Goal: Task Accomplishment & Management: Use online tool/utility

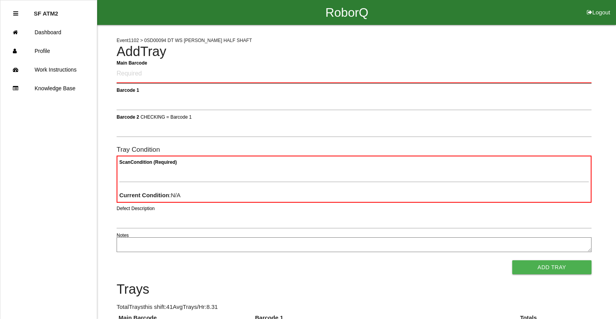
click at [209, 73] on Barcode "Main Barcode" at bounding box center [354, 74] width 475 height 18
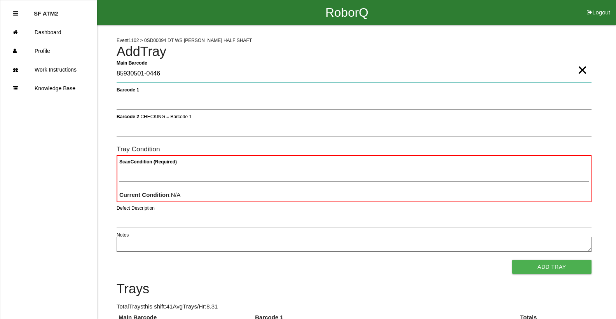
type Barcode "85930501-0446"
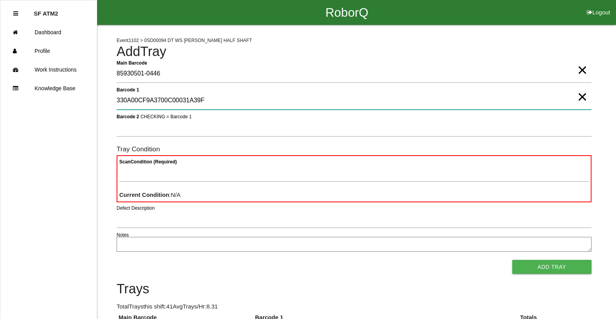
type 1 "330A00CF9A3700C00031A39F"
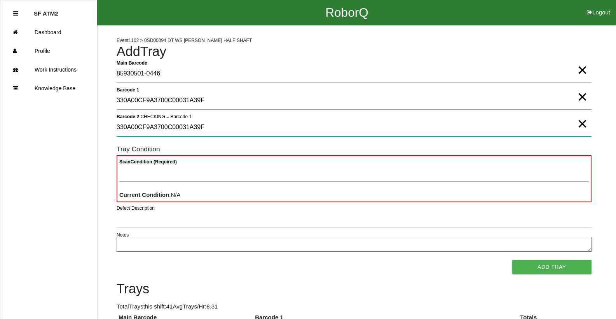
type 2 "330A00CF9A3700C00031A39F"
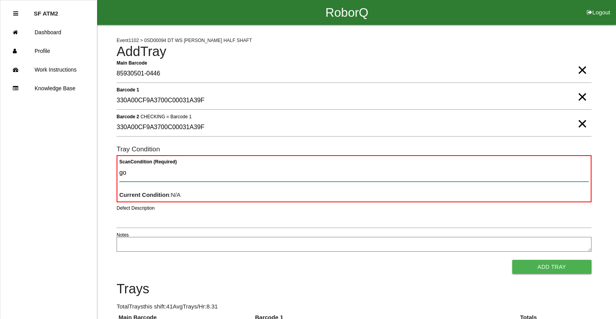
type Condition "goo"
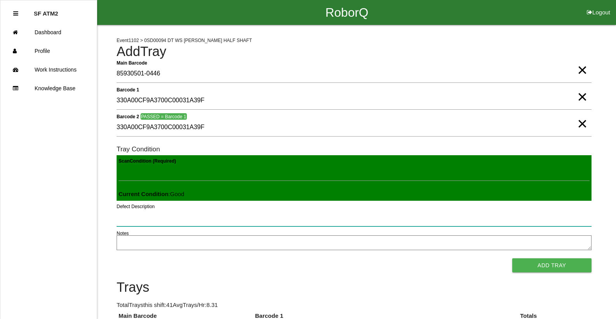
click at [512, 258] on button "Add Tray" at bounding box center [551, 265] width 79 height 14
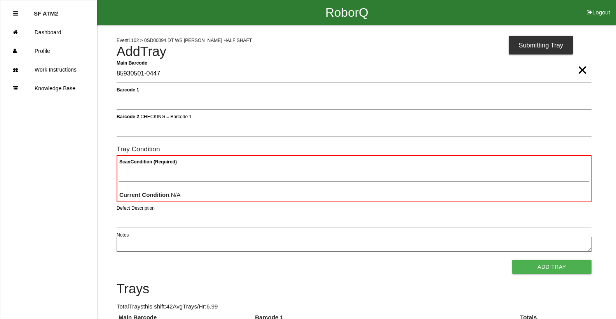
type Barcode "85930501-0447"
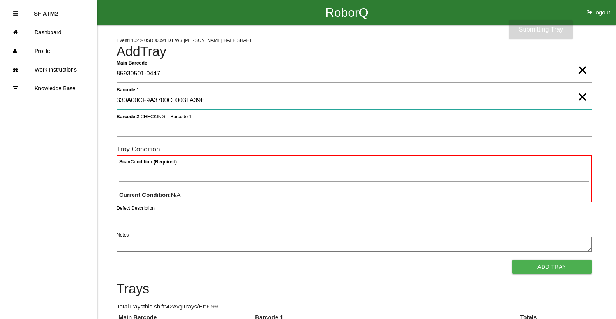
type 1 "330A00CF9A3700C00031A39E"
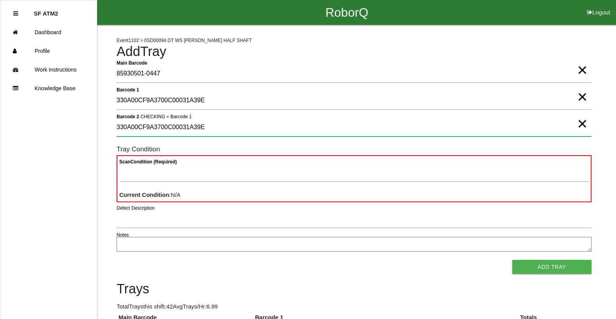
type 2 "330A00CF9A3700C00031A39E"
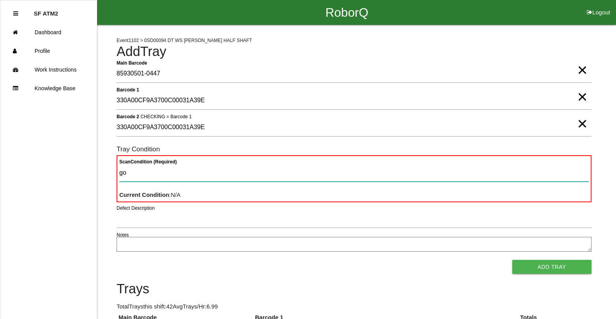
type Condition "goo"
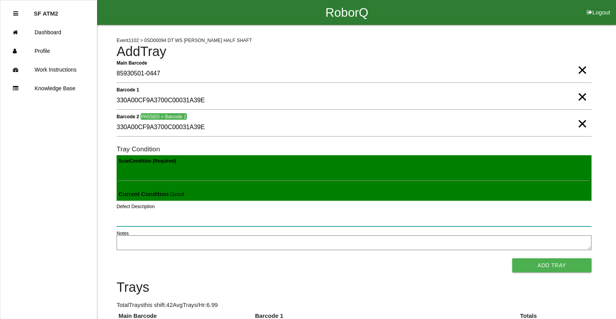
click at [512, 258] on button "Add Tray" at bounding box center [551, 265] width 79 height 14
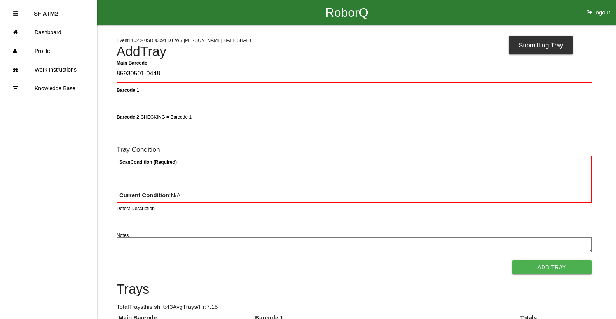
type Barcode "85930501-0448"
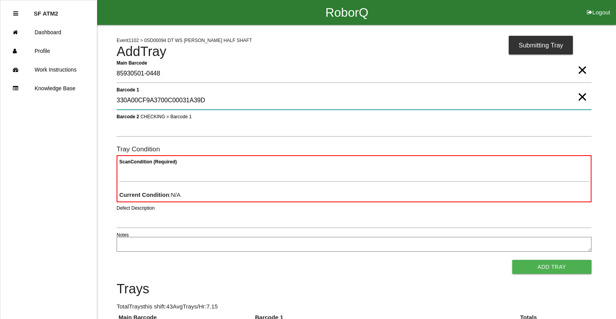
type 1 "330A00CF9A3700C00031A39D"
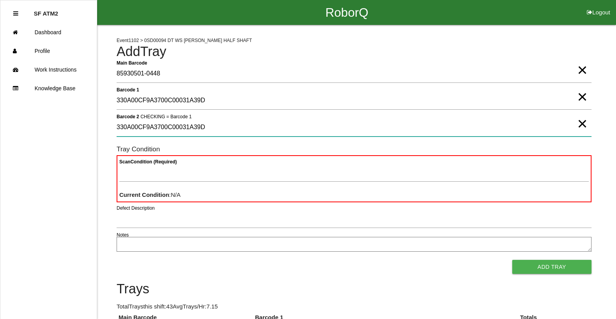
type 2 "330A00CF9A3700C00031A39D"
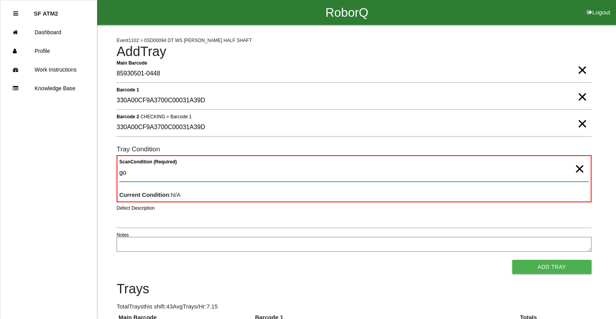
type Condition "goo"
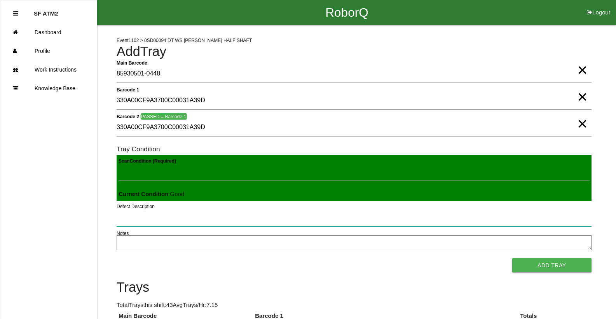
click at [512, 258] on button "Add Tray" at bounding box center [551, 265] width 79 height 14
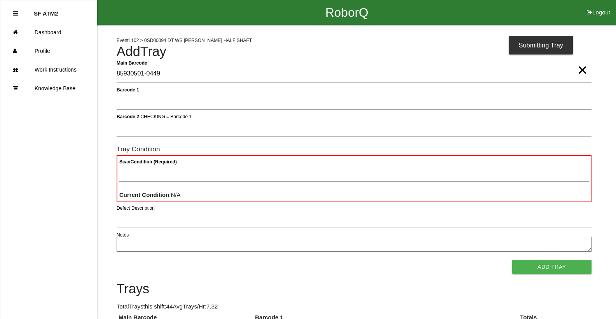
type Barcode "85930501-0449"
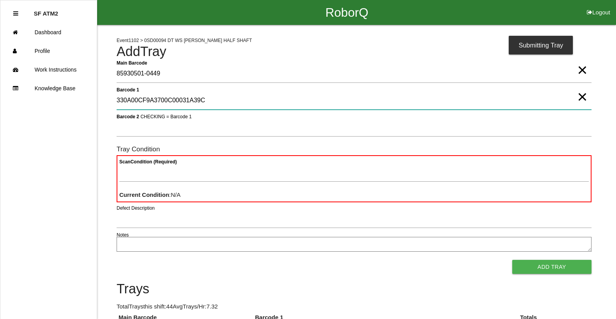
type 1 "330A00CF9A3700C00031A39C"
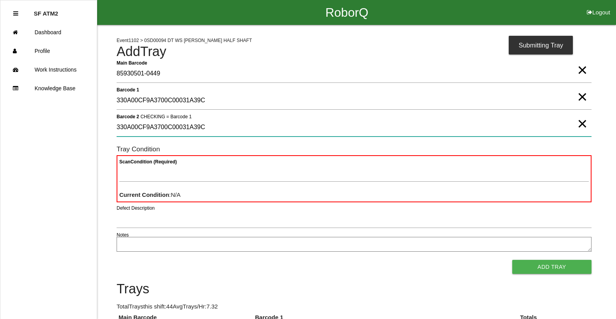
type 2 "330A00CF9A3700C00031A39C"
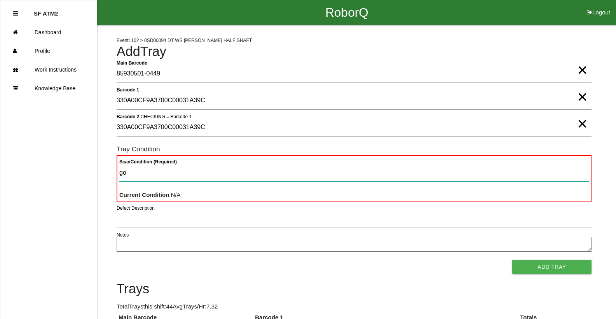
type Condition "goo"
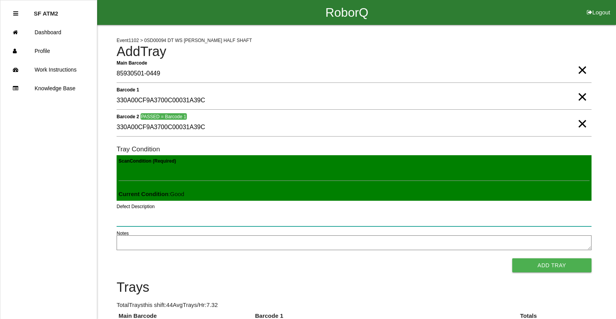
click at [512, 258] on button "Add Tray" at bounding box center [551, 265] width 79 height 14
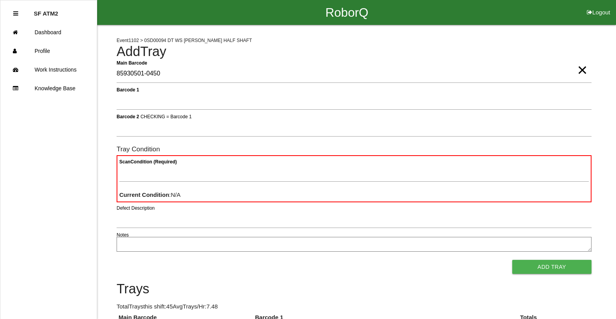
type Barcode "85930501-0450"
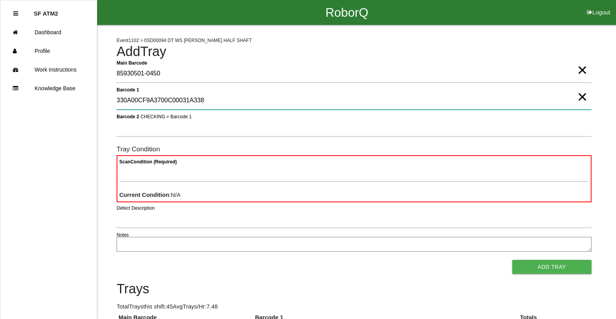
type 1 "330A00CF9A3700C00031A338"
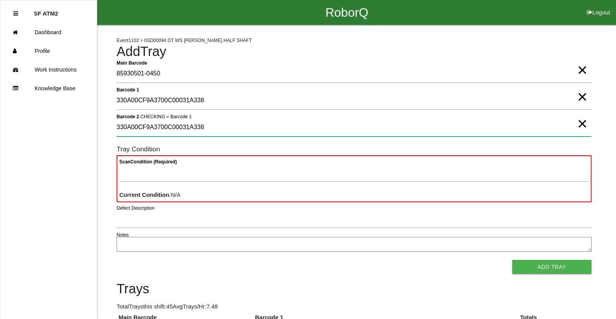
type 2 "330A00CF9A3700C00031A338"
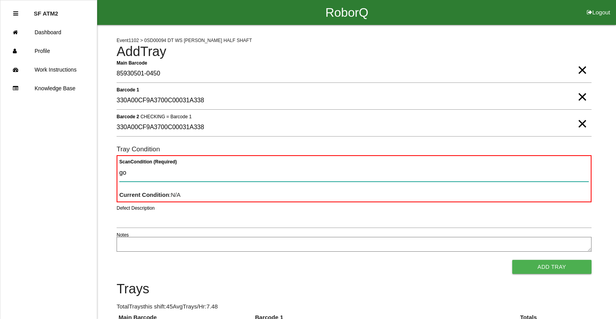
type Condition "goo"
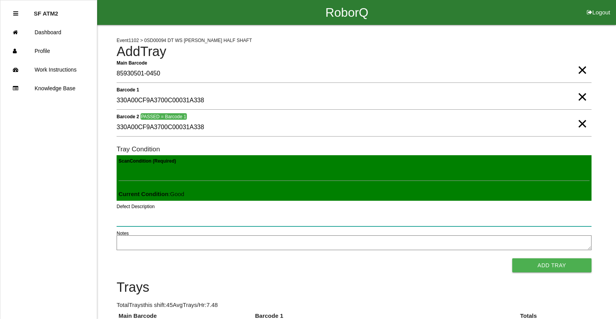
click at [512, 258] on button "Add Tray" at bounding box center [551, 265] width 79 height 14
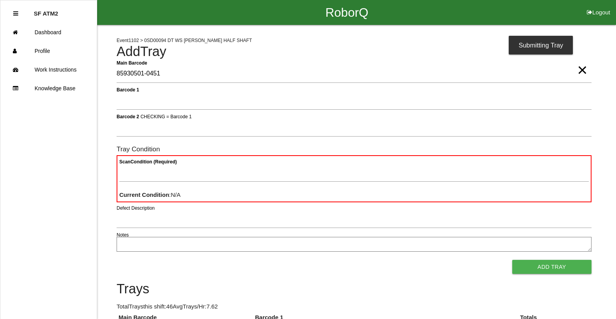
type Barcode "85930501-0451"
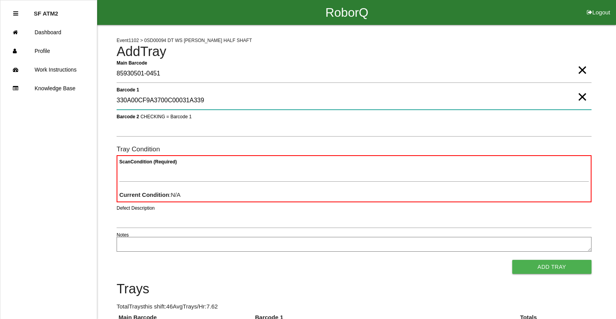
type 1 "330A00CF9A3700C00031A339"
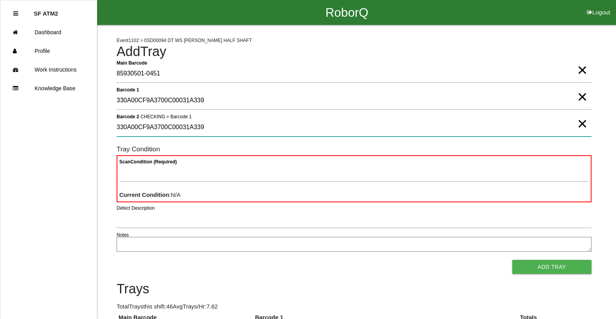
type 2 "330A00CF9A3700C00031A339"
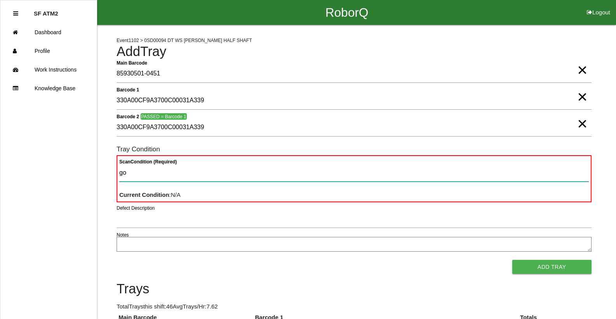
type Condition "goo"
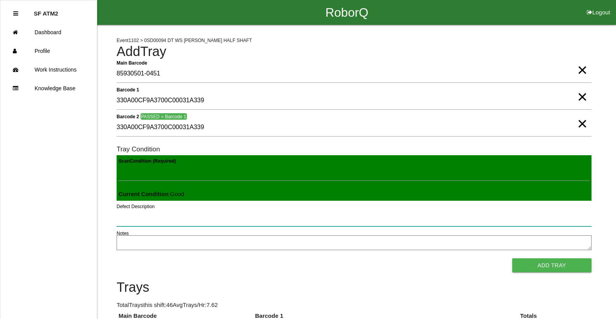
click at [512, 258] on button "Add Tray" at bounding box center [551, 265] width 79 height 14
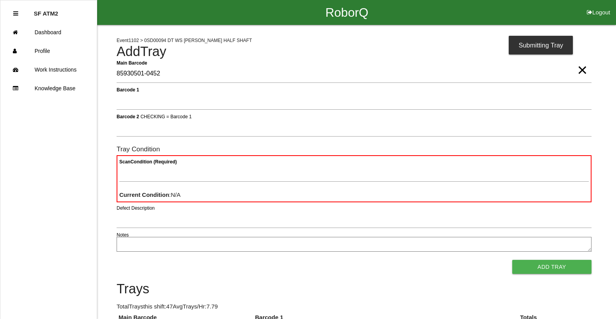
type Barcode "85930501-0452"
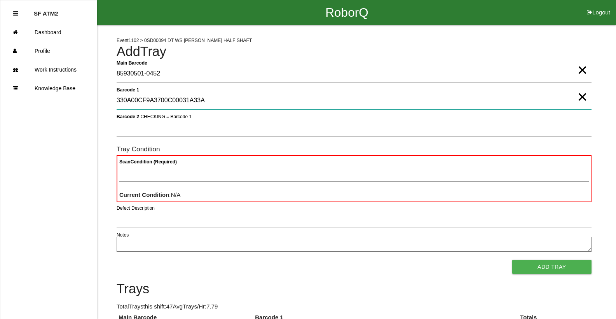
type 1 "330A00CF9A3700C00031A33A"
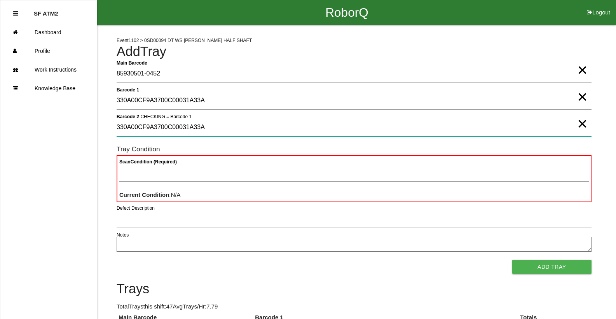
type 2 "330A00CF9A3700C00031A33A"
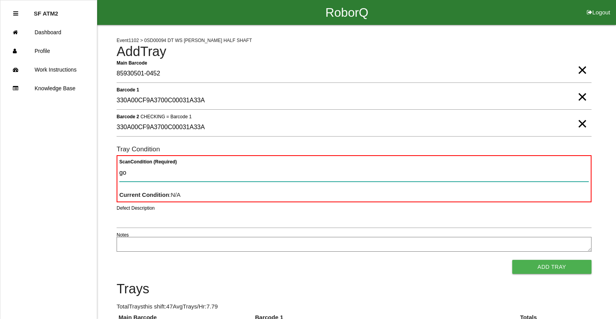
type Condition "goo"
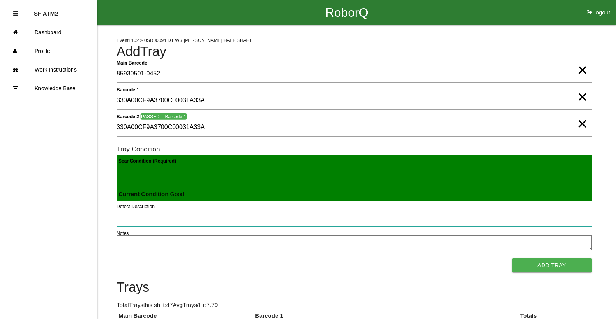
click at [512, 258] on button "Add Tray" at bounding box center [551, 265] width 79 height 14
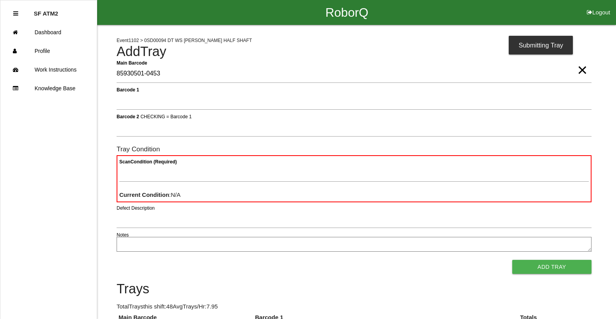
type Barcode "85930501-0453"
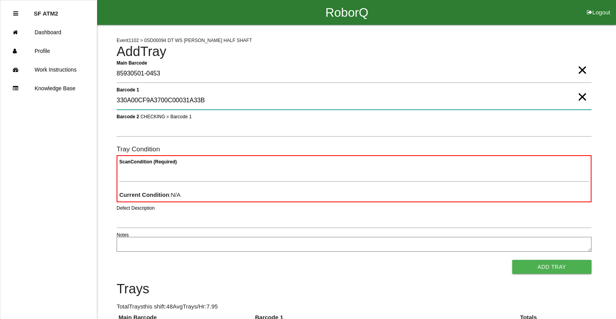
type 1 "330A00CF9A3700C00031A33B"
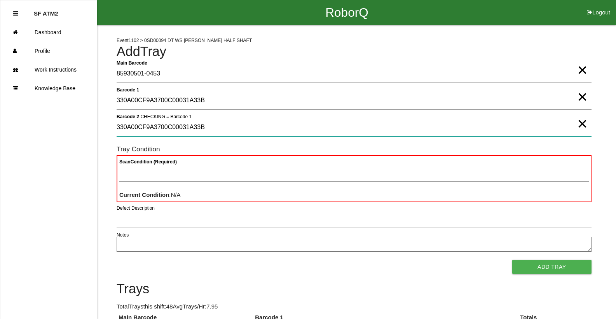
type 2 "330A00CF9A3700C00031A33B"
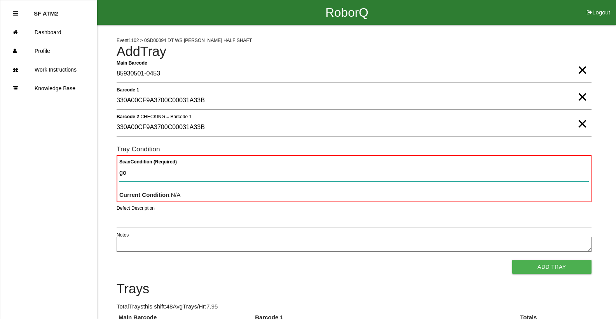
type Condition "goo"
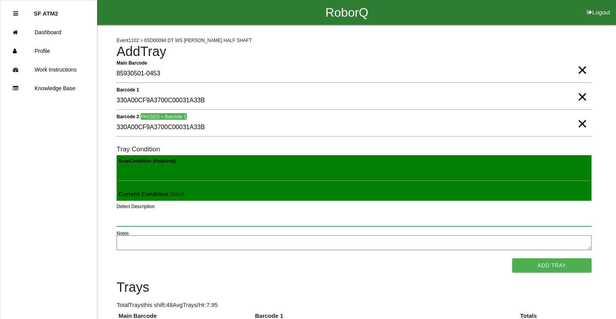
click at [512, 258] on button "Add Tray" at bounding box center [551, 265] width 79 height 14
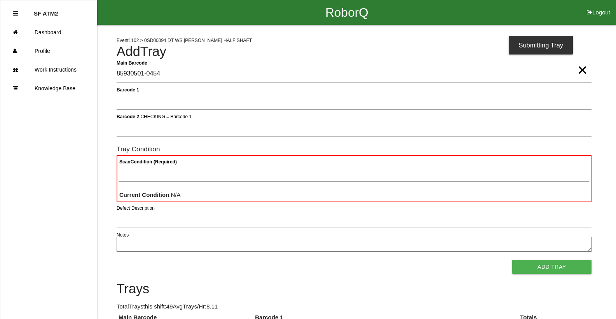
type Barcode "85930501-0454"
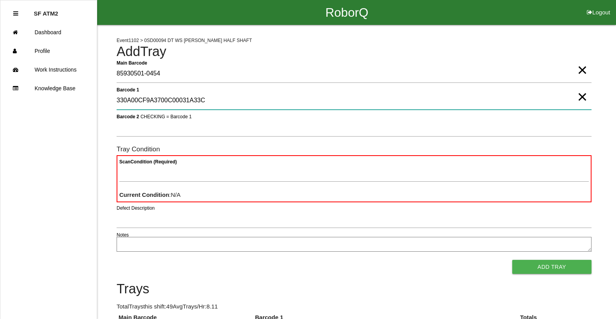
type 1 "330A00CF9A3700C00031A33C"
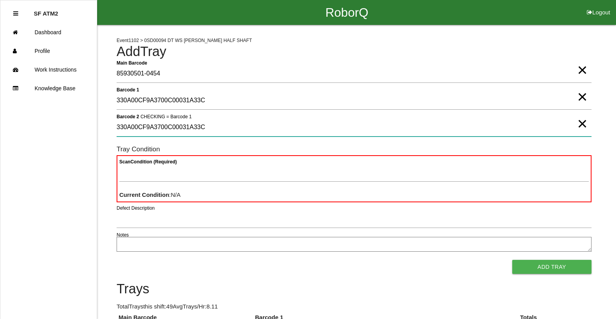
type 2 "330A00CF9A3700C00031A33C"
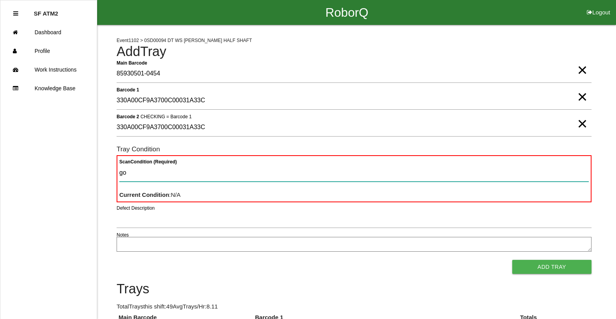
type Condition "goo"
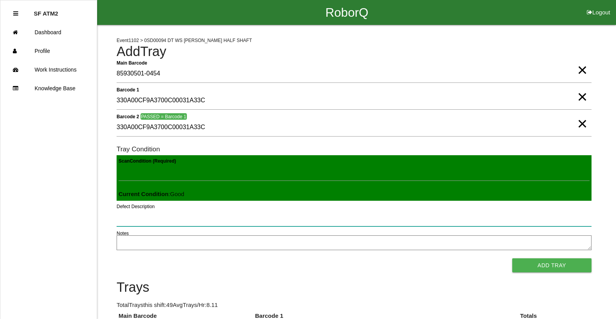
click at [512, 258] on button "Add Tray" at bounding box center [551, 265] width 79 height 14
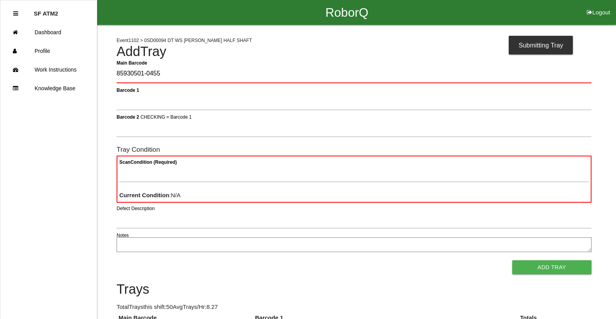
type Barcode "85930501-0455"
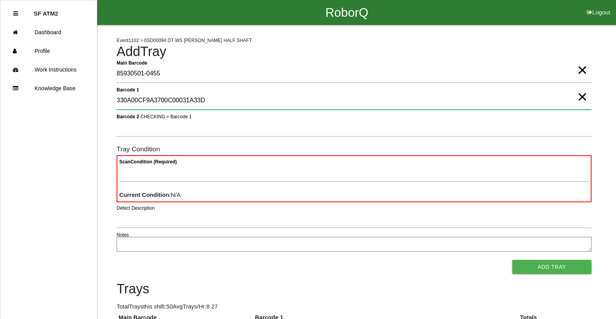
type 1 "330A00CF9A3700C00031A33D"
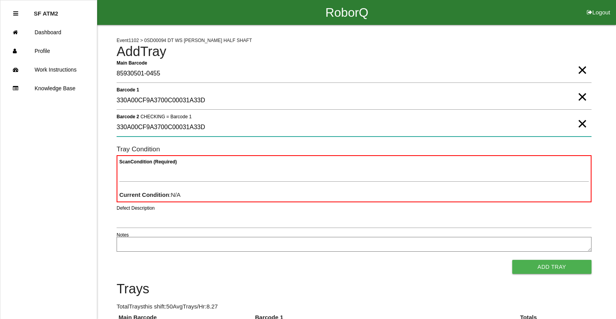
type 2 "330A00CF9A3700C00031A33D"
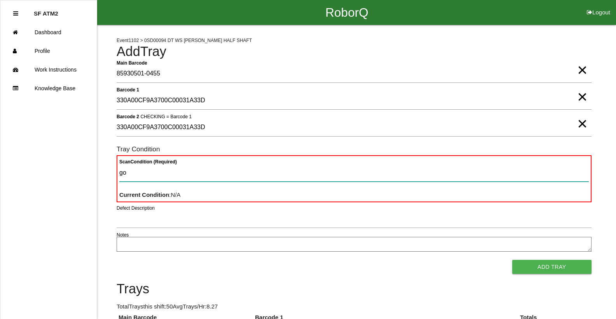
type Condition "goo"
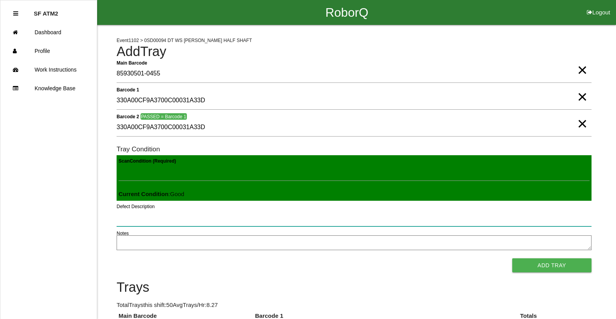
click at [512, 258] on button "Add Tray" at bounding box center [551, 265] width 79 height 14
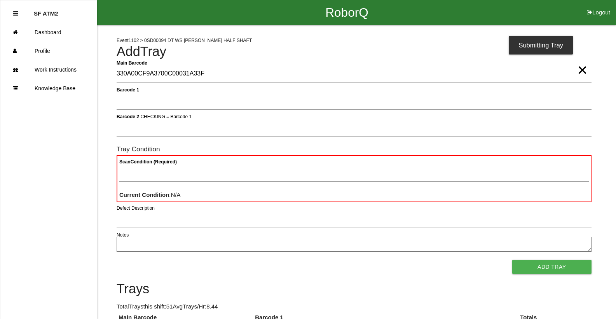
type Barcode "330A00CF9A3700C00031A33F"
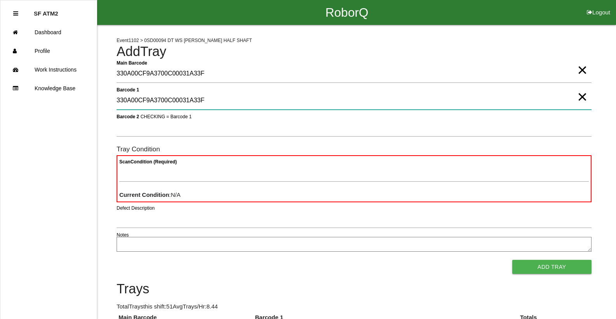
type 1 "330A00CF9A3700C00031A33F"
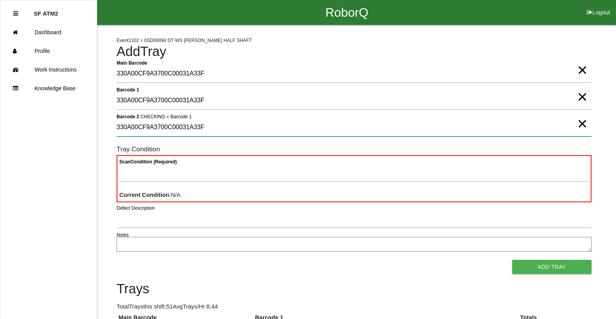
type 2 "330A00CF9A3700C00031A33F"
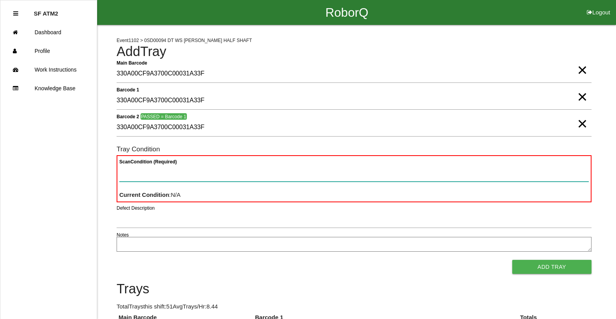
click at [512, 260] on button "Add Tray" at bounding box center [551, 267] width 79 height 14
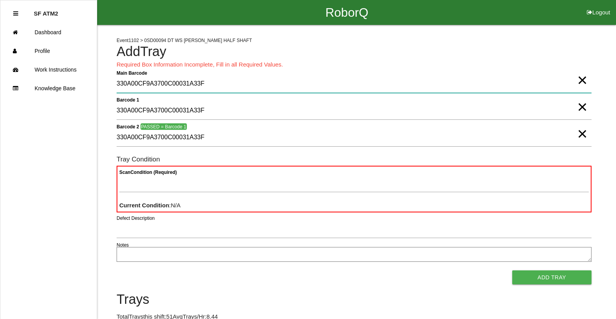
click at [204, 92] on Barcode "330A00CF9A3700C00031A33F" at bounding box center [354, 84] width 475 height 18
type Barcode "85930501-0457"
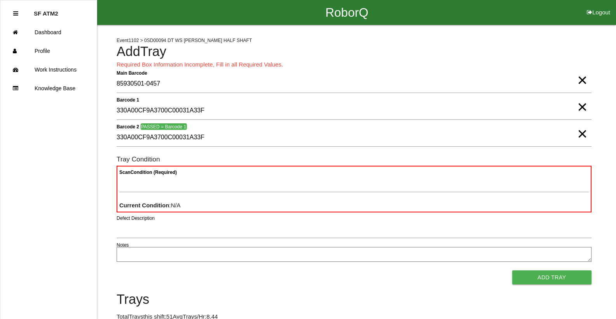
click at [205, 192] on div "Scan Condition (Required)" at bounding box center [353, 184] width 469 height 21
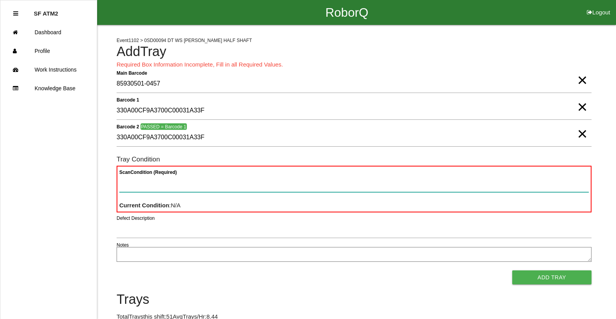
click at [211, 190] on Condition "Scan Condition (Required)" at bounding box center [353, 183] width 469 height 18
type Condition "goo"
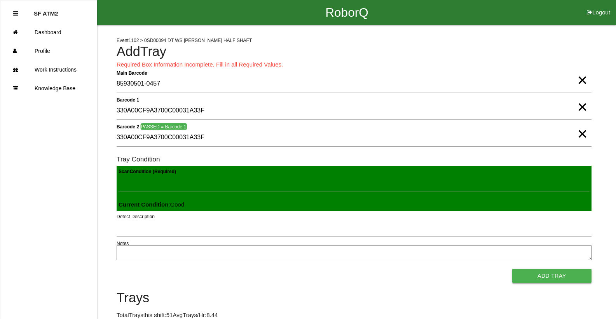
click at [531, 275] on button "Add Tray" at bounding box center [551, 275] width 79 height 14
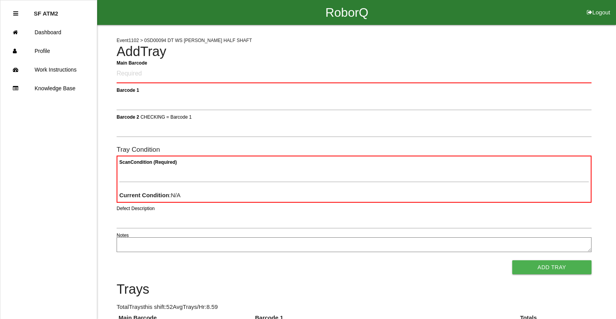
click at [552, 13] on div "RoborQ Logout" at bounding box center [347, 12] width 538 height 25
click at [138, 72] on Barcode "Main Barcode" at bounding box center [354, 74] width 475 height 18
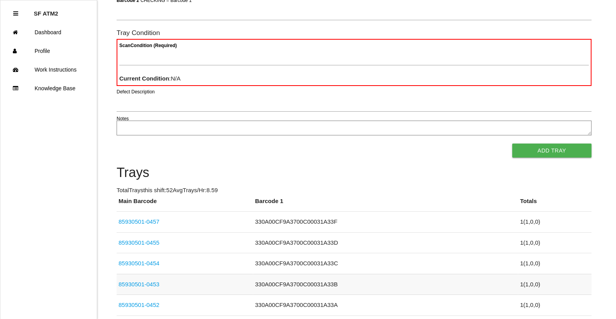
scroll to position [70, 0]
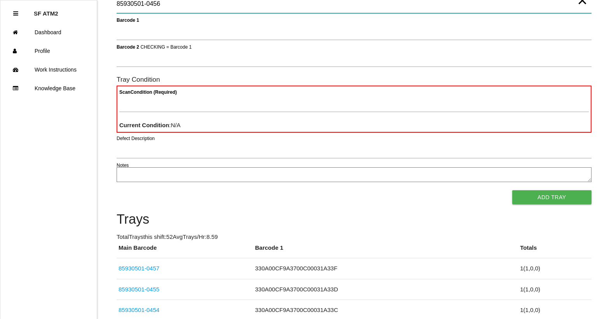
type Barcode "85930501-0456"
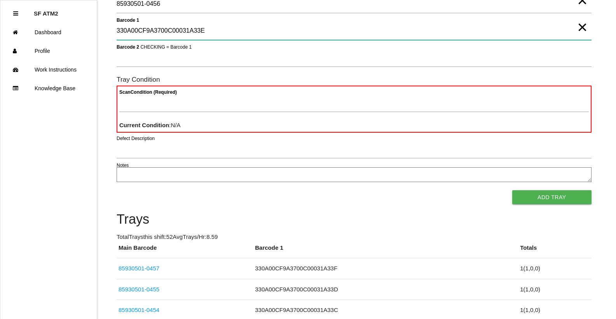
type 1 "330A00CF9A3700C00031A33E"
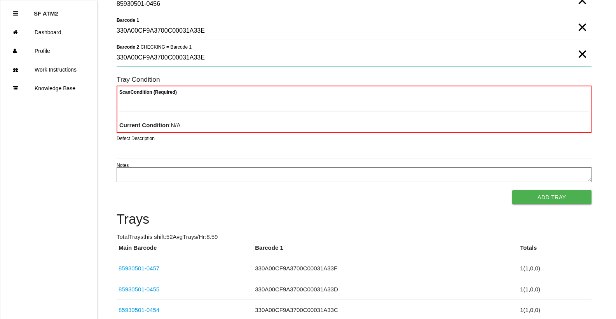
type 2 "330A00CF9A3700C00031A33E"
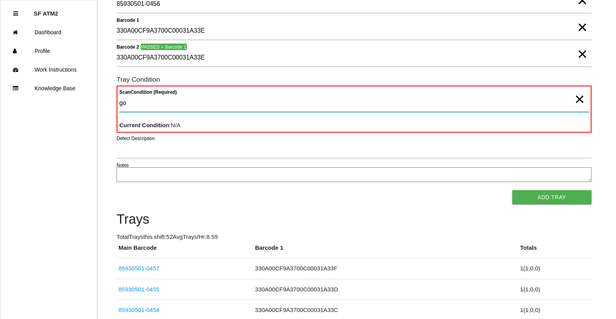
type Condition "goo"
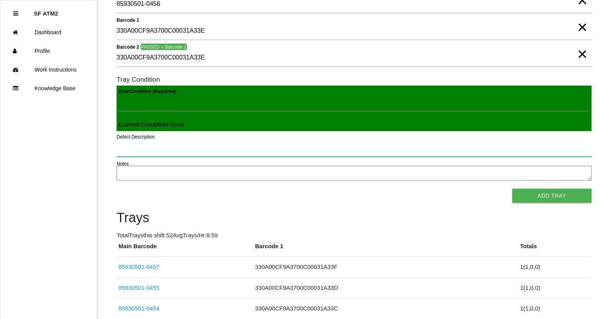
click at [512, 188] on button "Add Tray" at bounding box center [551, 195] width 79 height 14
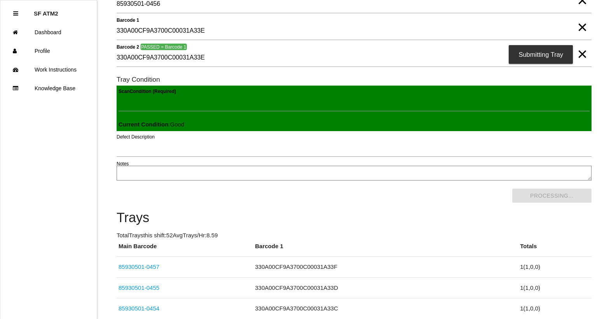
scroll to position [0, 0]
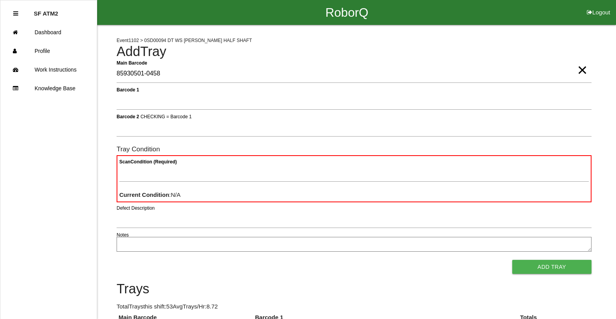
type Barcode "85930501-0458"
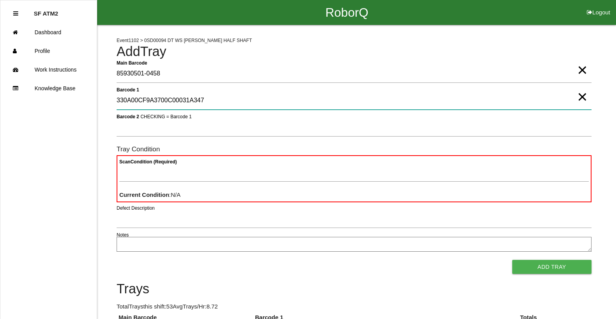
type 1 "330A00CF9A3700C00031A347"
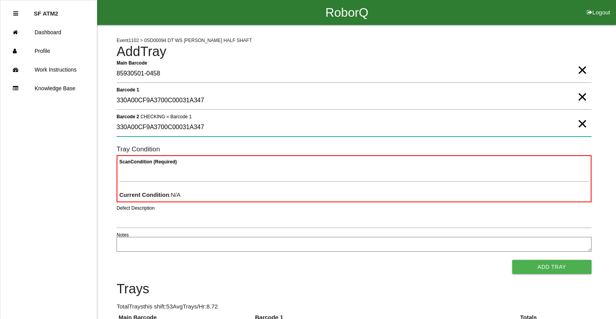
type 2 "330A00CF9A3700C00031A347"
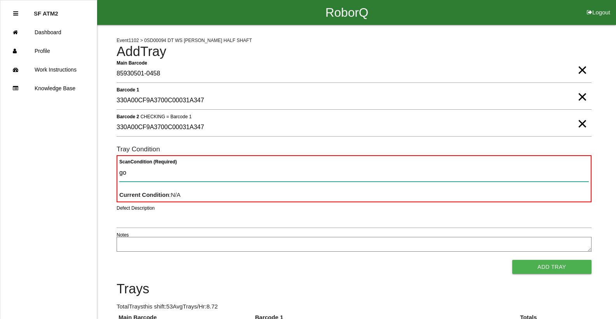
type Condition "goo"
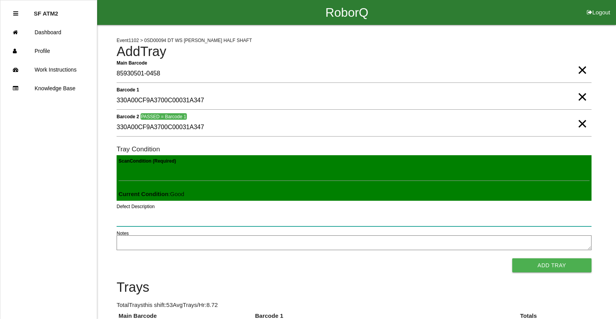
click at [512, 258] on button "Add Tray" at bounding box center [551, 265] width 79 height 14
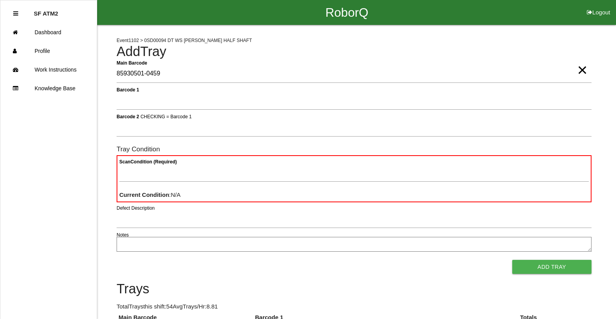
type Barcode "85930501-0459"
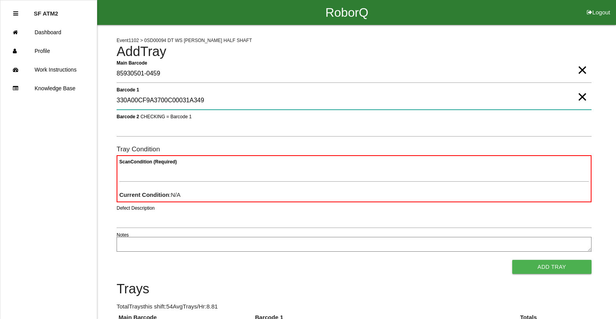
type 1 "330A00CF9A3700C00031A349"
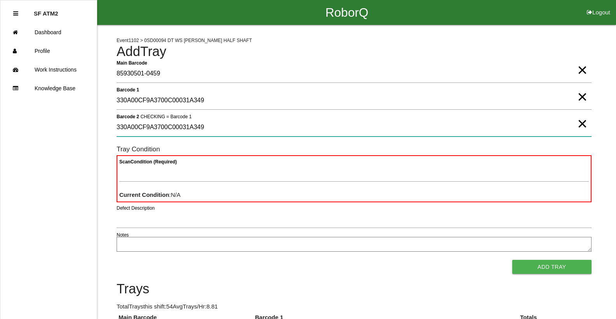
type 2 "330A00CF9A3700C00031A349"
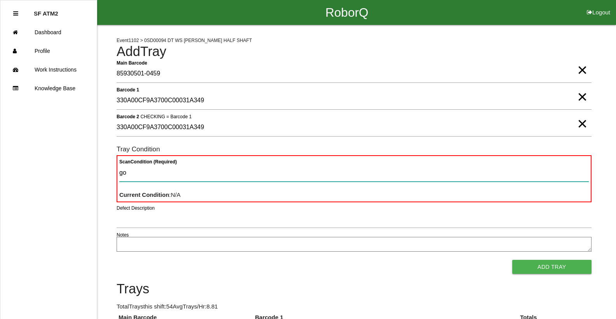
type Condition "goo"
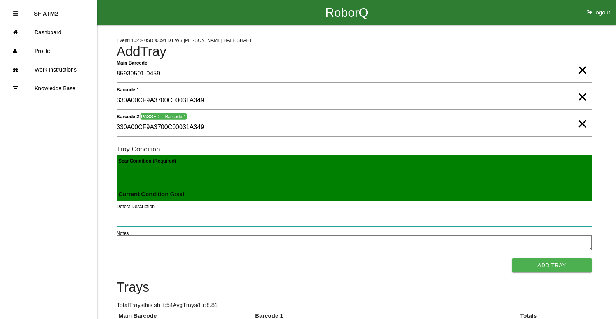
click at [512, 258] on button "Add Tray" at bounding box center [551, 265] width 79 height 14
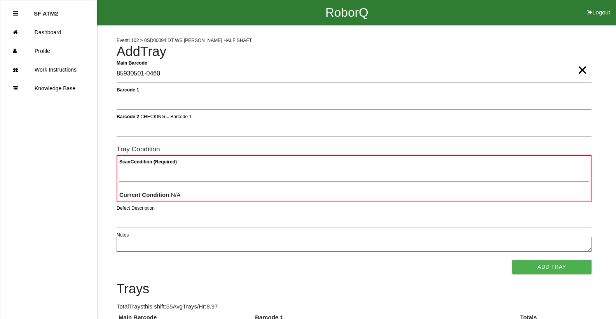
type Barcode "85930501-0460"
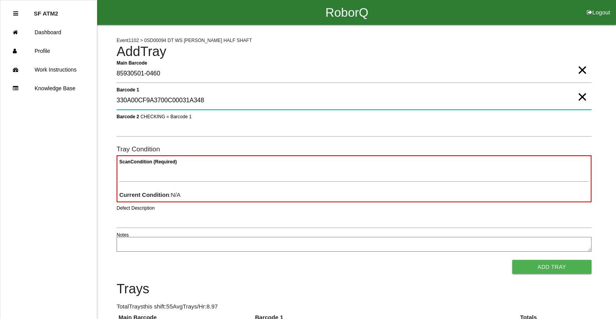
type 1 "330A00CF9A3700C00031A348"
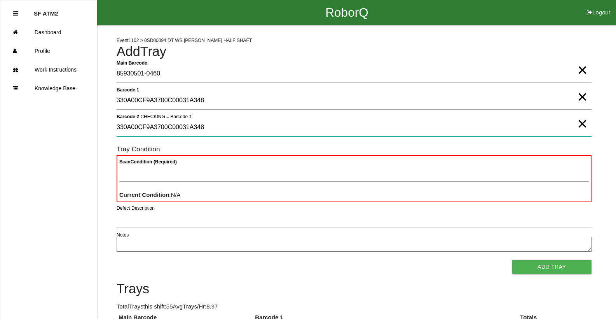
type 2 "330A00CF9A3700C00031A348"
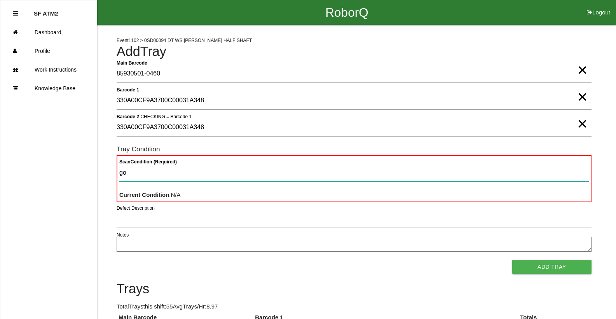
type Condition "goo"
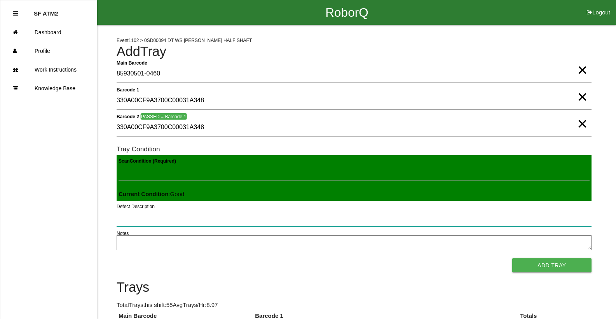
click at [512, 258] on button "Add Tray" at bounding box center [551, 265] width 79 height 14
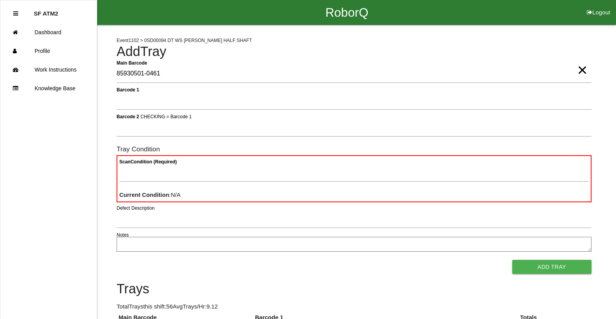
type Barcode "85930501-0461"
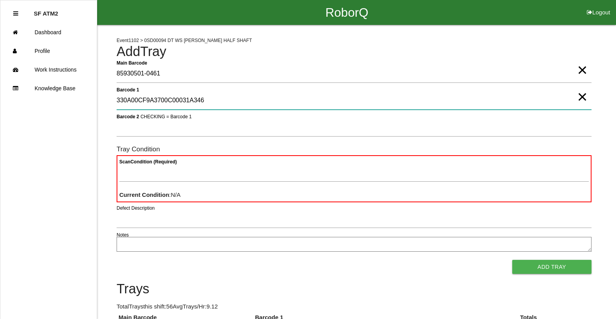
type 1 "330A00CF9A3700C00031A346"
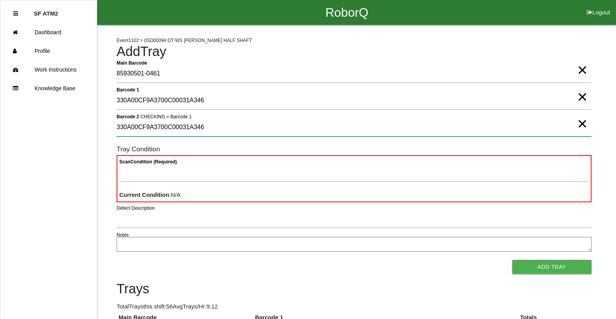
type 2 "330A00CF9A3700C00031A346"
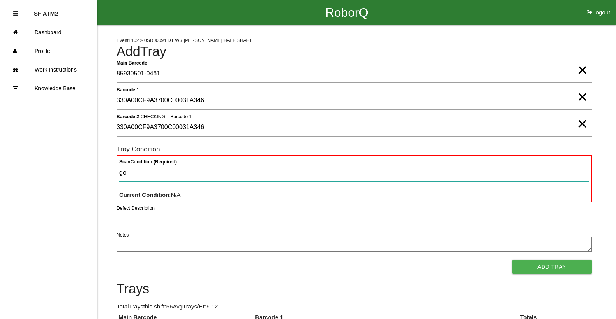
type Condition "goo"
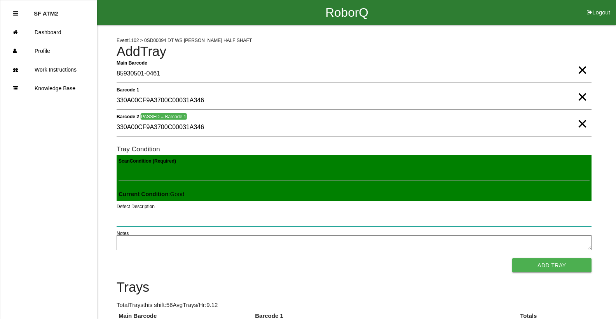
click at [512, 258] on button "Add Tray" at bounding box center [551, 265] width 79 height 14
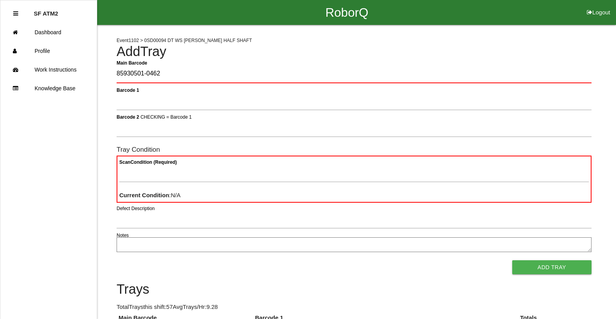
type Barcode "85930501-0462"
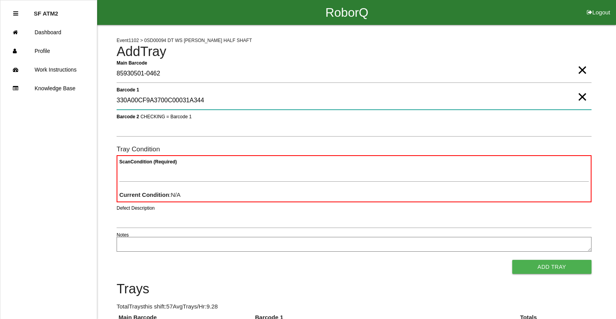
type 1 "330A00CF9A3700C00031A344"
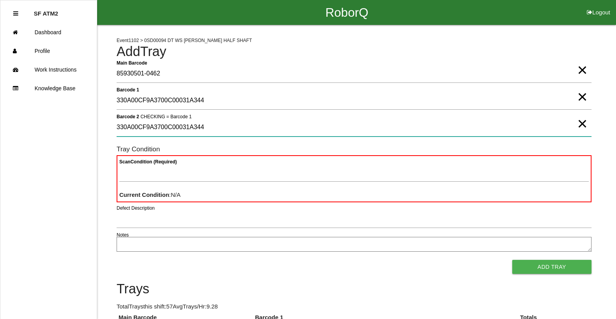
type 2 "330A00CF9A3700C00031A344"
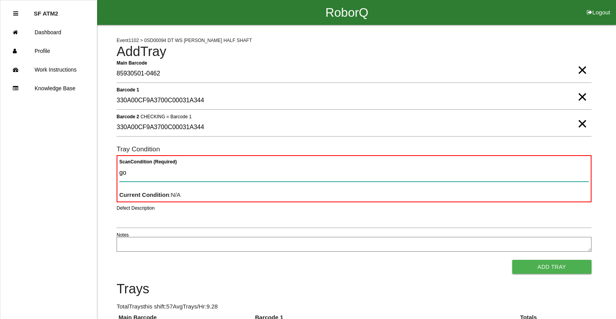
type Condition "goo"
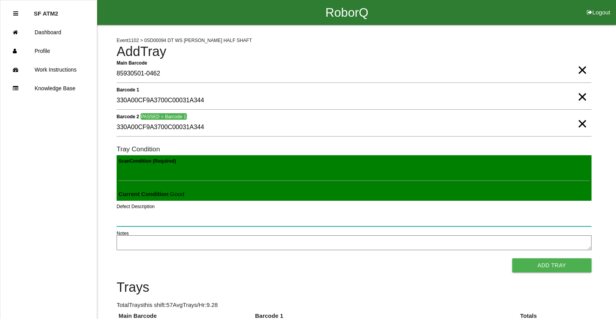
click at [512, 258] on button "Add Tray" at bounding box center [551, 265] width 79 height 14
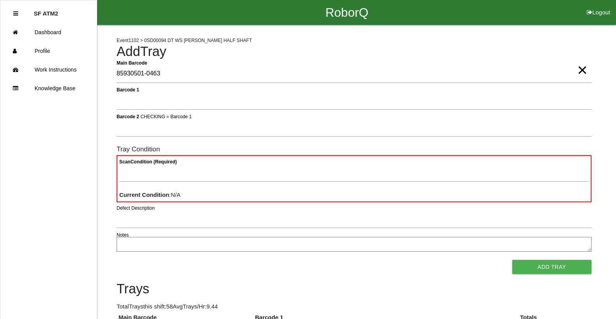
type Barcode "85930501-0463"
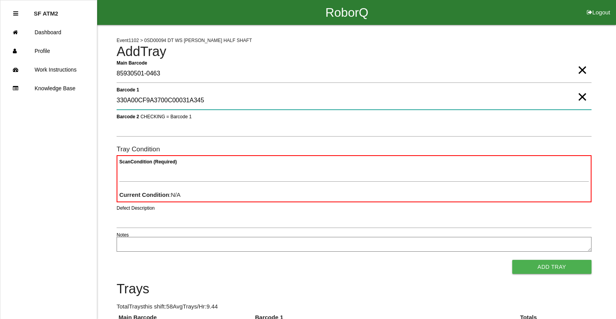
type 1 "330A00CF9A3700C00031A345"
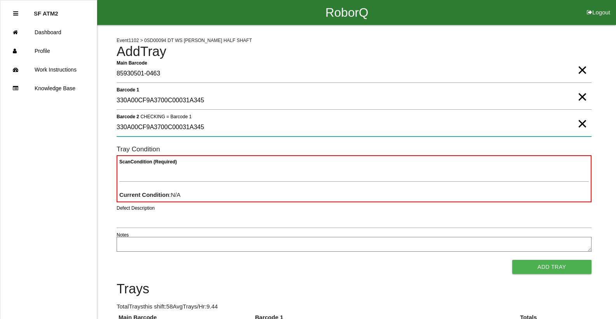
type 2 "330A00CF9A3700C00031A345"
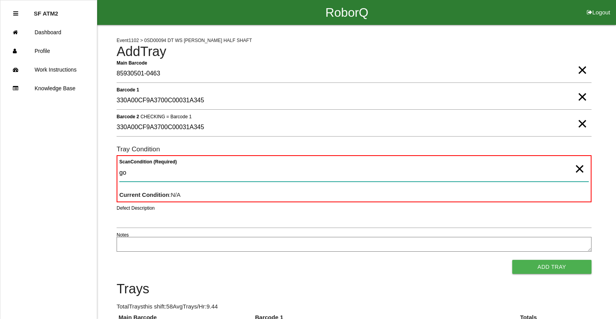
type Condition "goo"
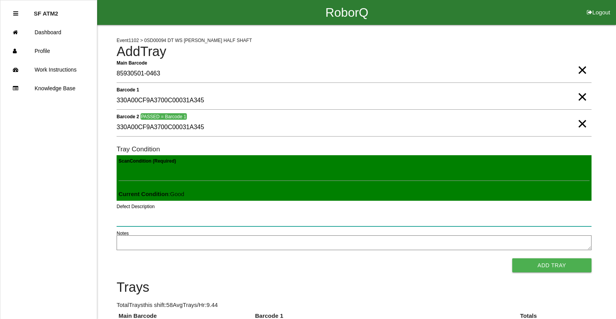
click at [512, 258] on button "Add Tray" at bounding box center [551, 265] width 79 height 14
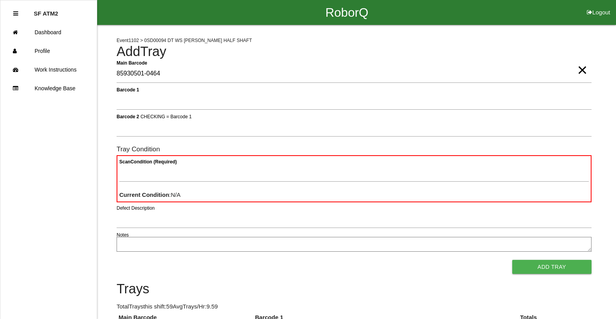
type Barcode "85930501-0464"
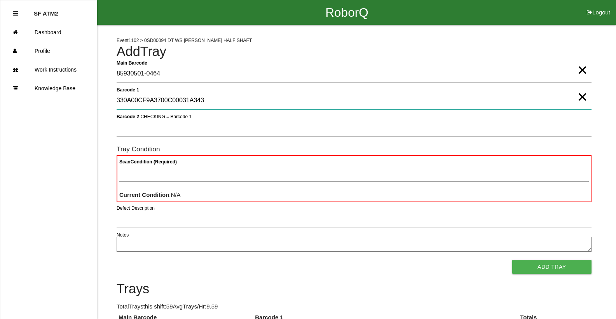
type 1 "330A00CF9A3700C00031A343"
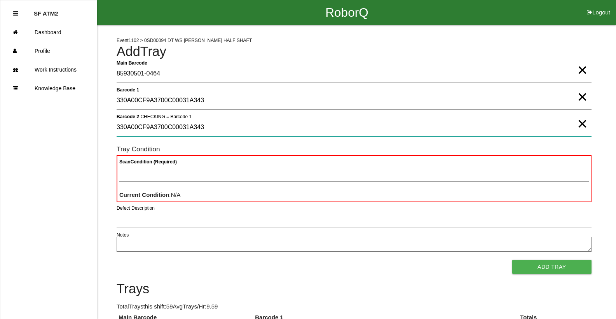
type 2 "330A00CF9A3700C00031A343"
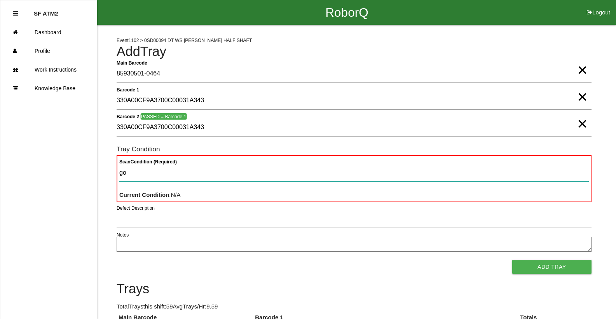
type Condition "goo"
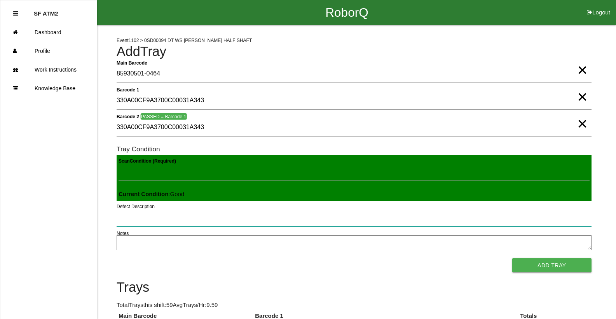
click at [512, 258] on button "Add Tray" at bounding box center [551, 265] width 79 height 14
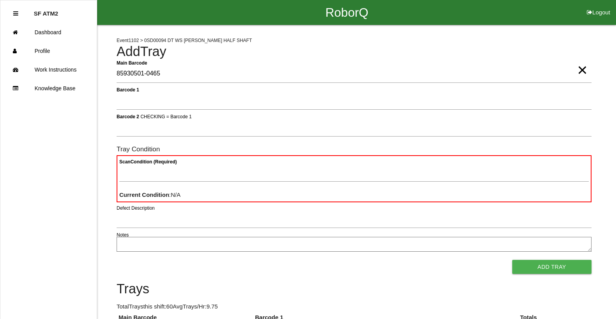
type Barcode "85930501-0465"
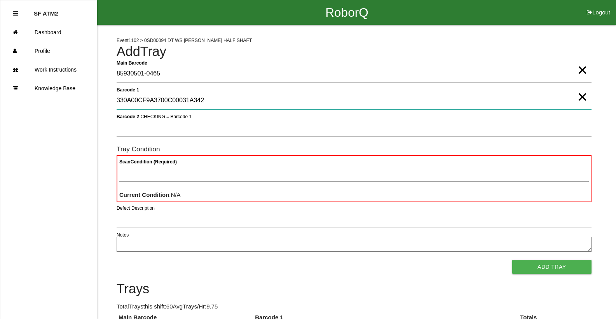
type 1 "330A00CF9A3700C00031A342"
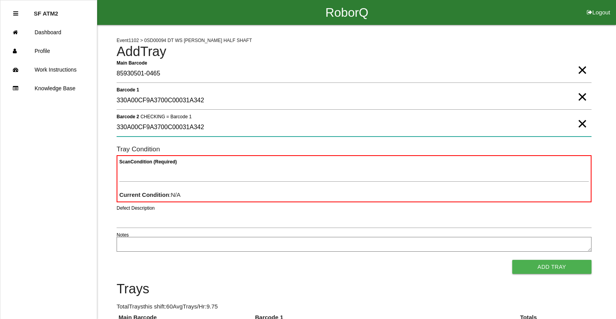
type 2 "330A00CF9A3700C00031A342"
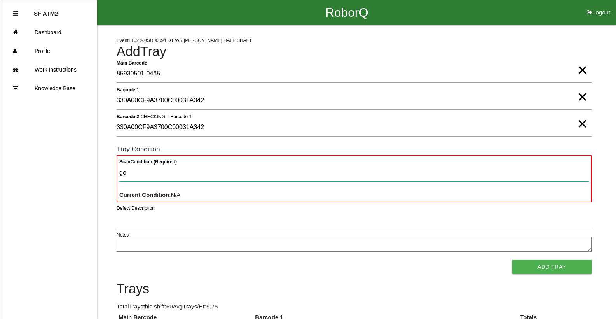
type Condition "goo"
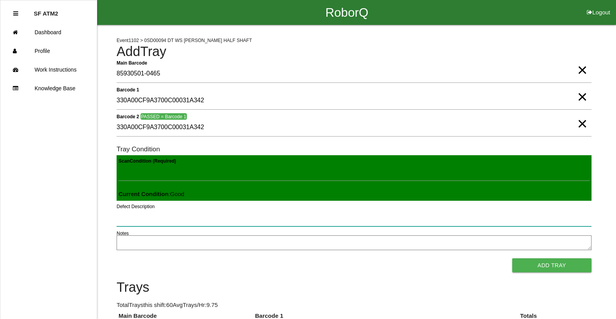
click at [512, 258] on button "Add Tray" at bounding box center [551, 265] width 79 height 14
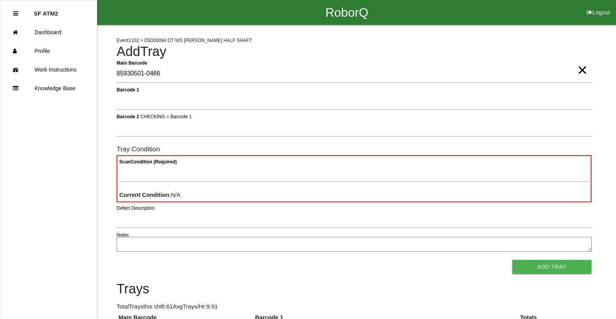
type Barcode "85930501-0466"
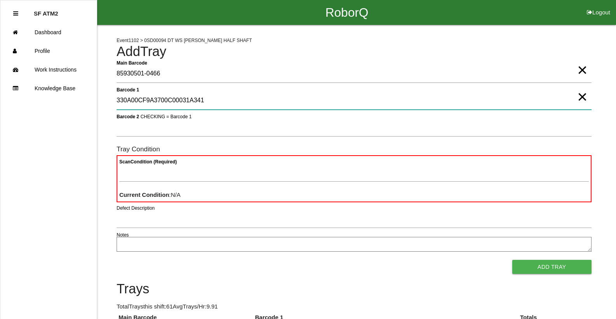
type 1 "330A00CF9A3700C00031A341"
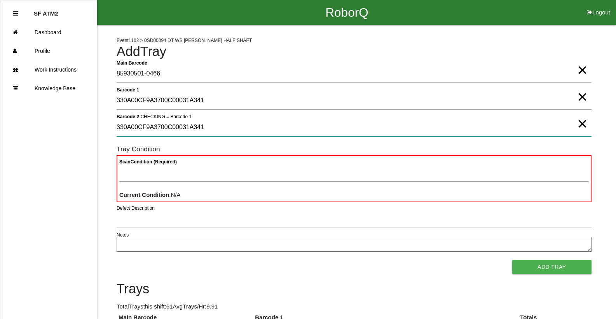
type 2 "330A00CF9A3700C00031A341"
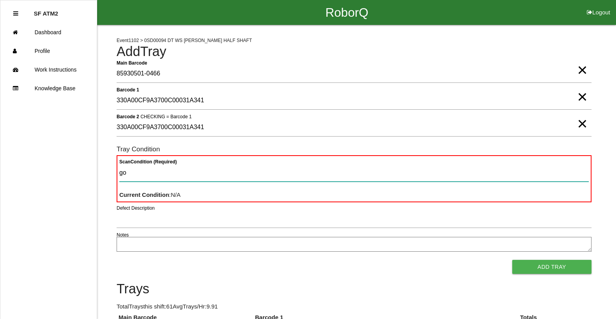
type Condition "goo"
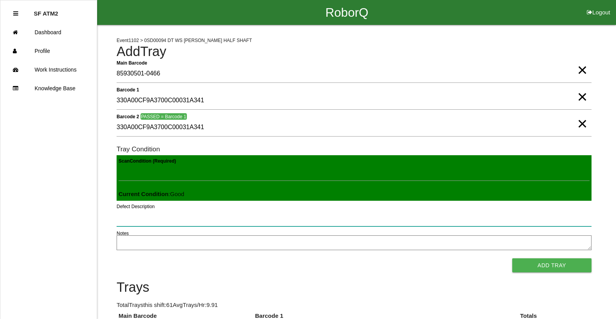
click at [512, 258] on button "Add Tray" at bounding box center [551, 265] width 79 height 14
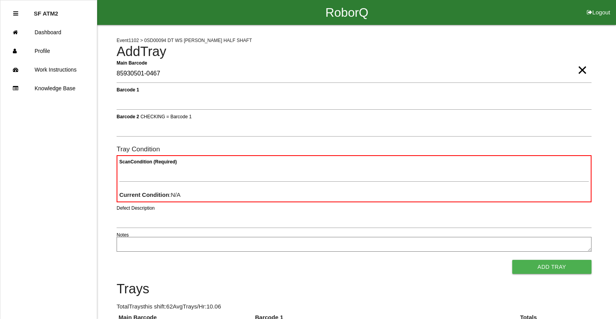
type Barcode "85930501-0467"
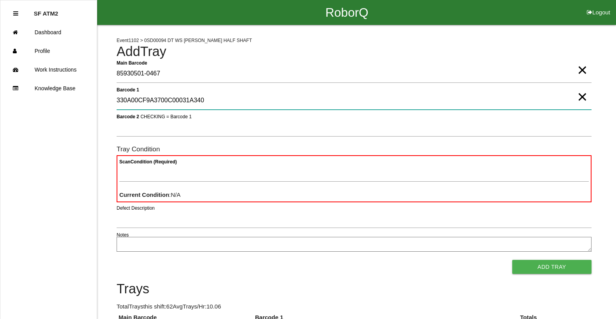
type 1 "330A00CF9A3700C00031A340"
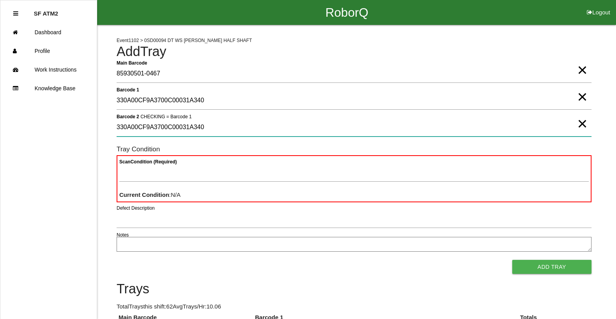
type 2 "330A00CF9A3700C00031A340"
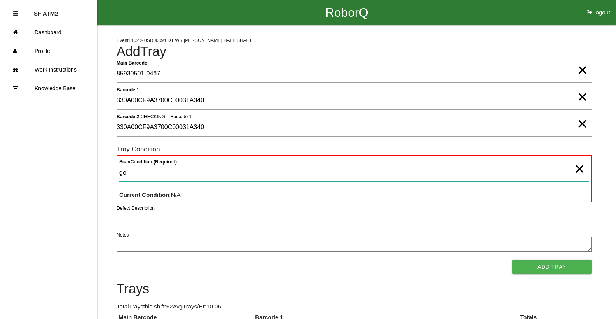
type Condition "goo"
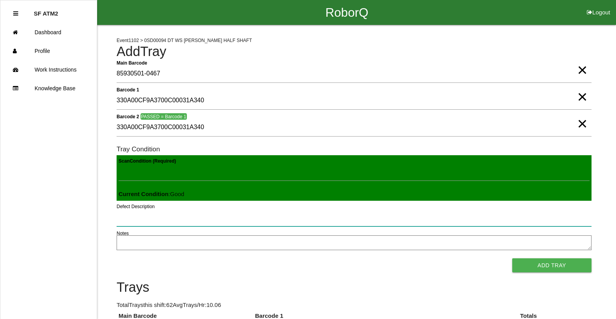
click at [512, 258] on button "Add Tray" at bounding box center [551, 265] width 79 height 14
